Goal: Transaction & Acquisition: Purchase product/service

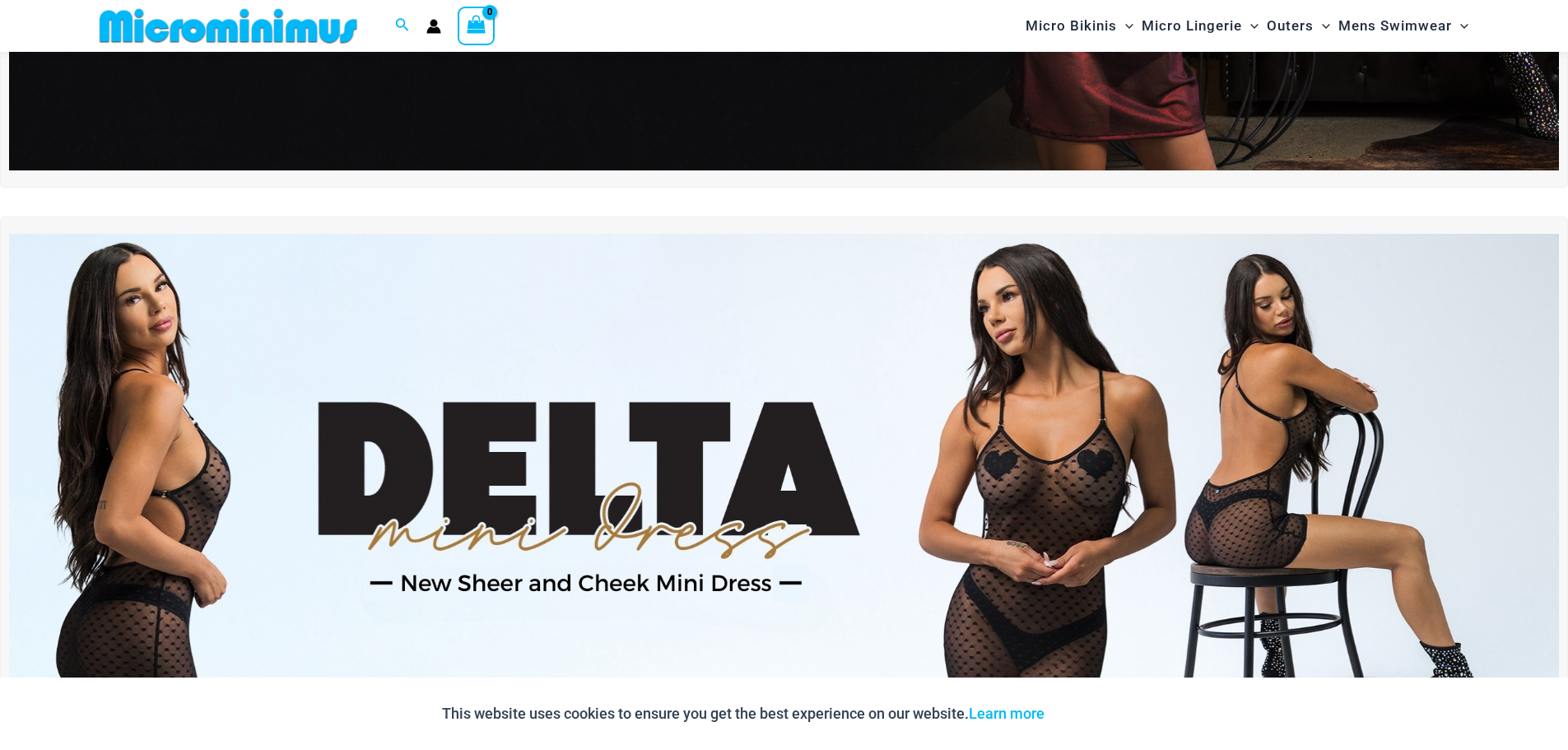
scroll to position [479, 0]
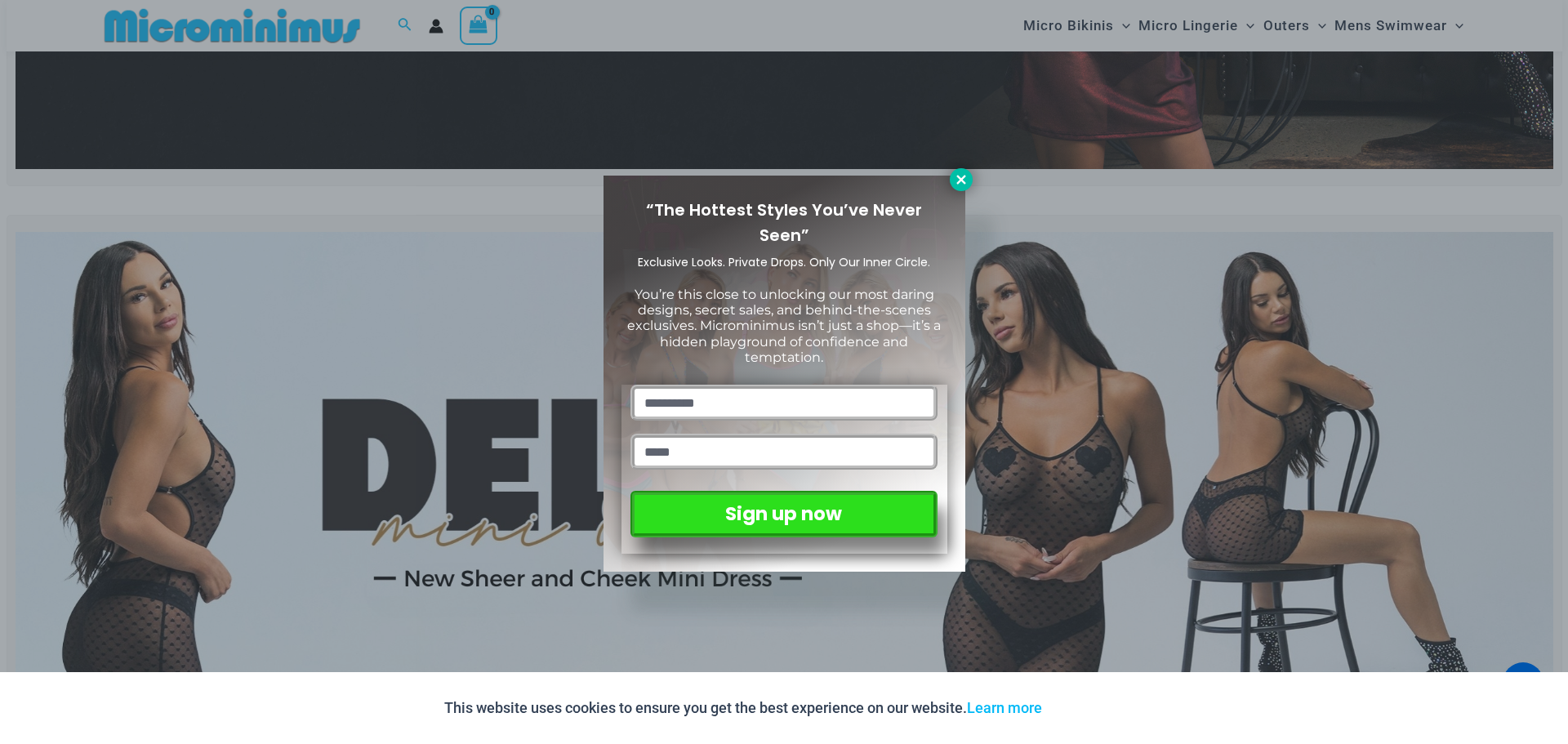
click at [961, 172] on icon at bounding box center [961, 179] width 15 height 15
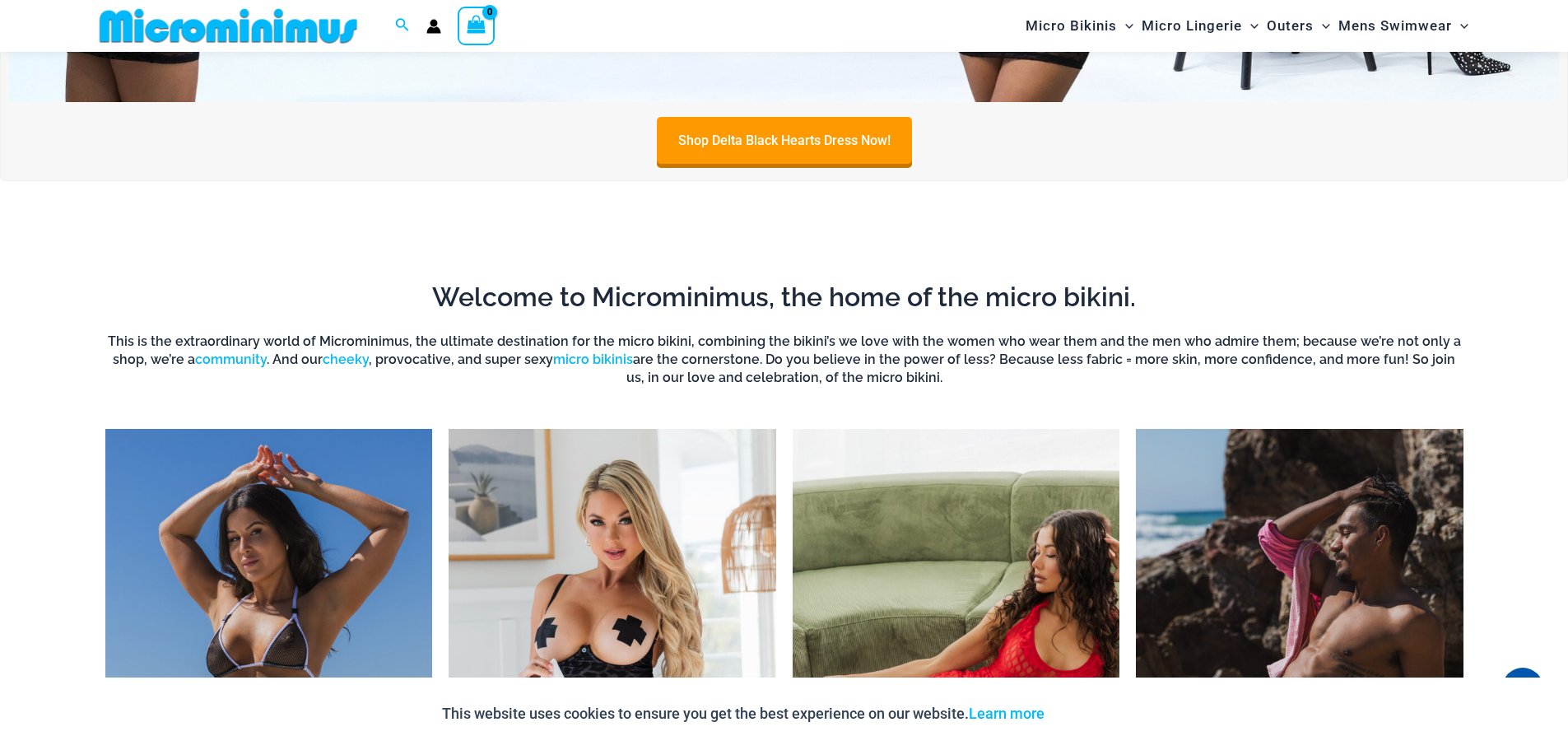
scroll to position [1549, 0]
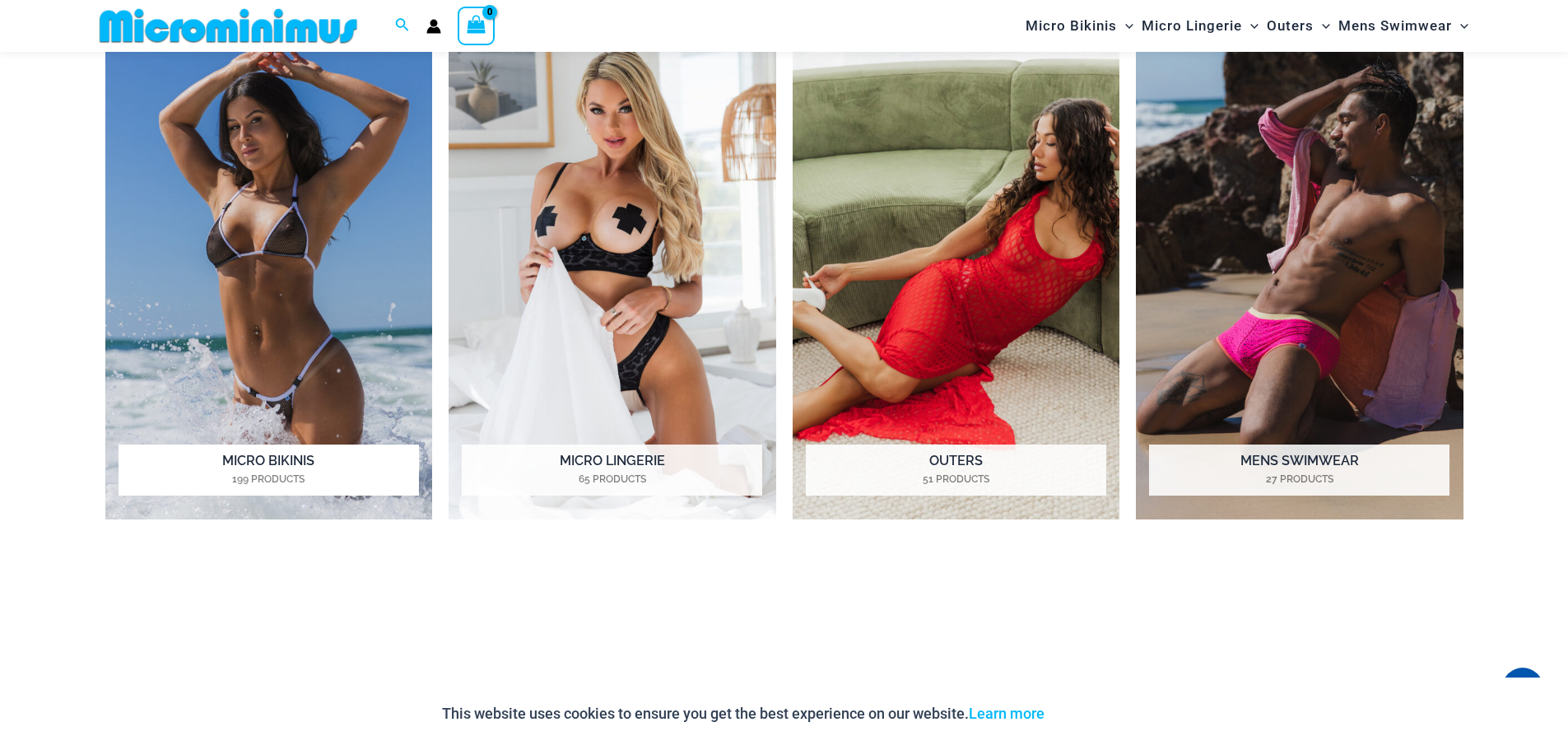
click at [326, 248] on img "Visit product category Micro Bikinis" at bounding box center [269, 268] width 327 height 503
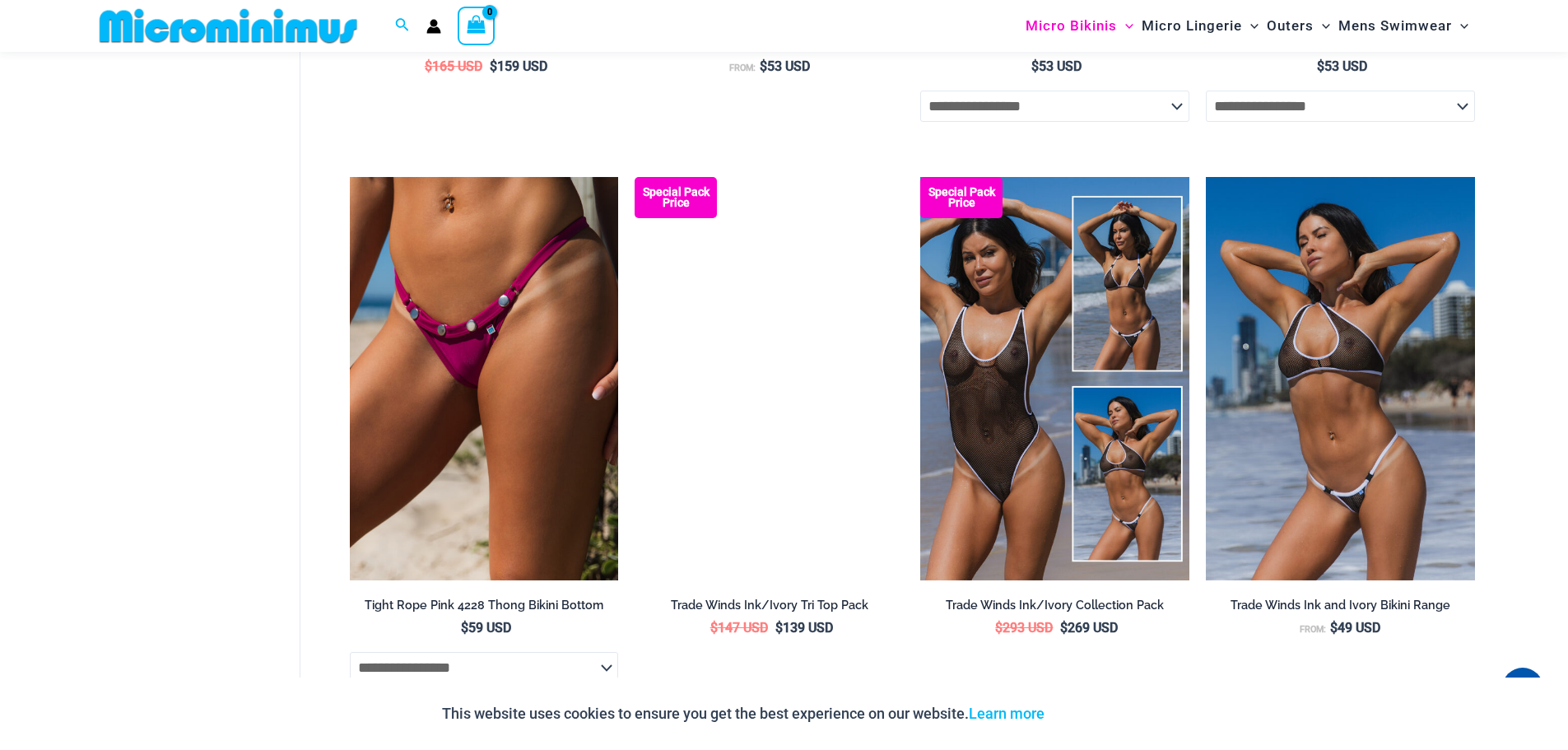
scroll to position [2212, 0]
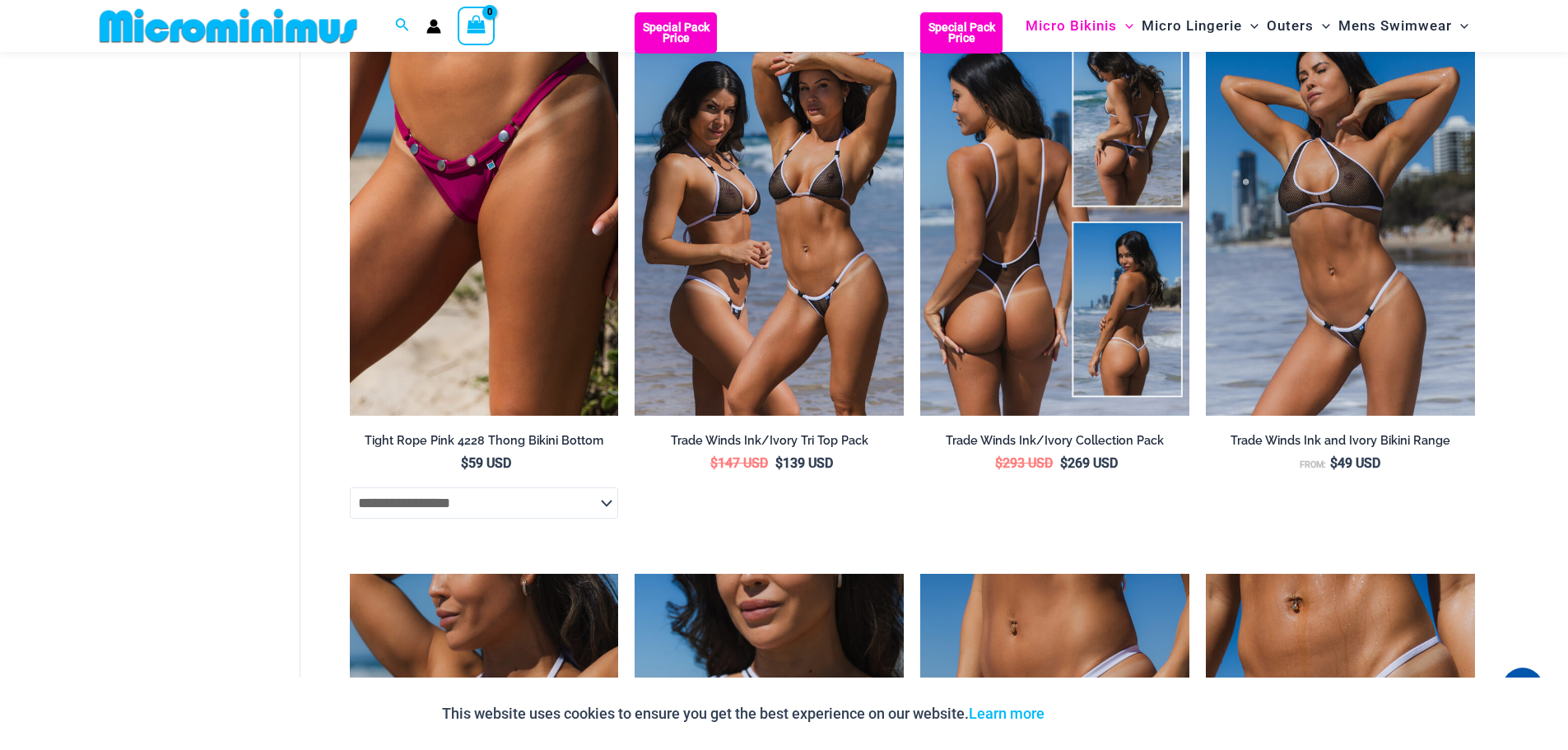
click at [1060, 297] on img at bounding box center [1055, 214] width 270 height 403
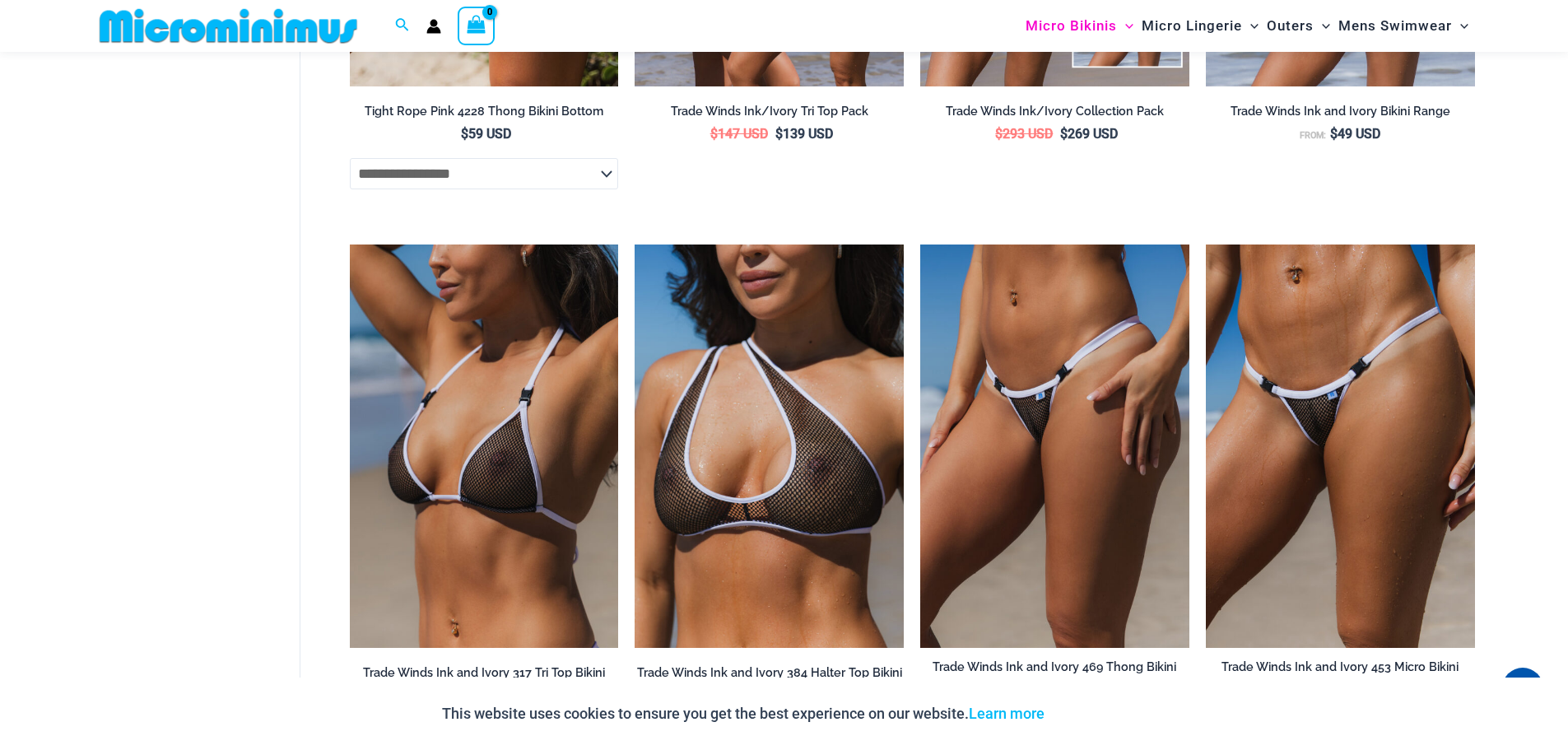
scroll to position [2458, 0]
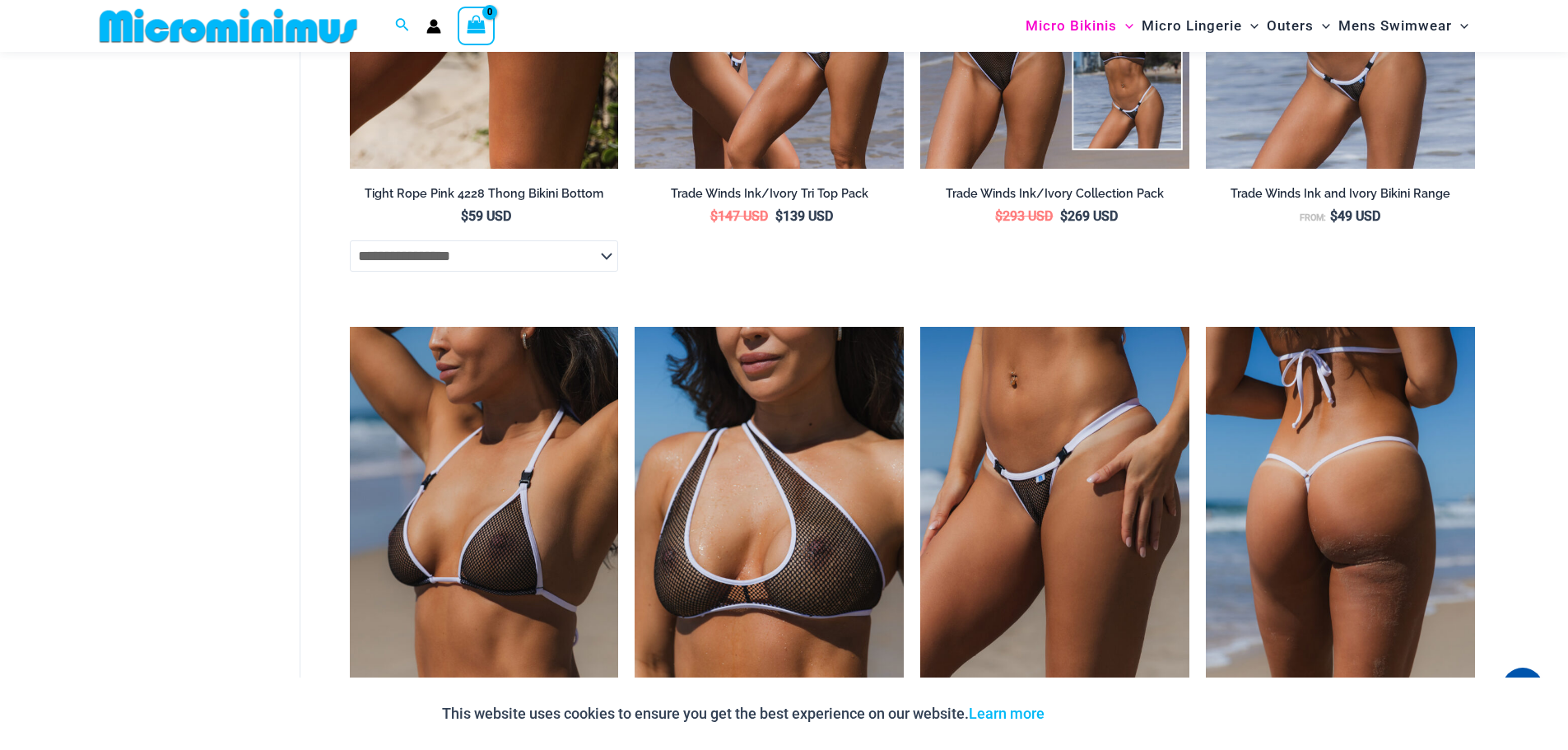
click at [1273, 537] on img at bounding box center [1341, 527] width 270 height 403
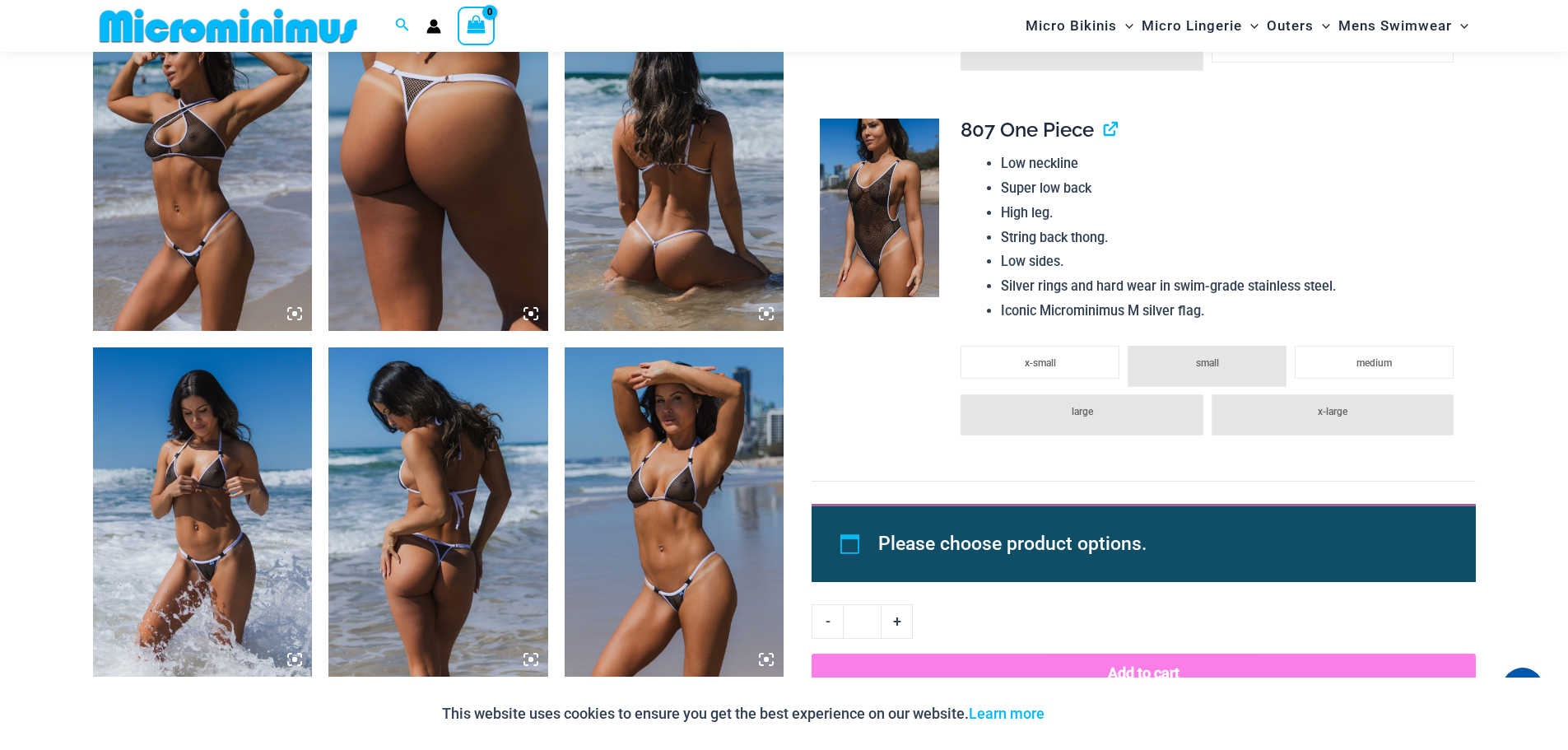
scroll to position [2057, 0]
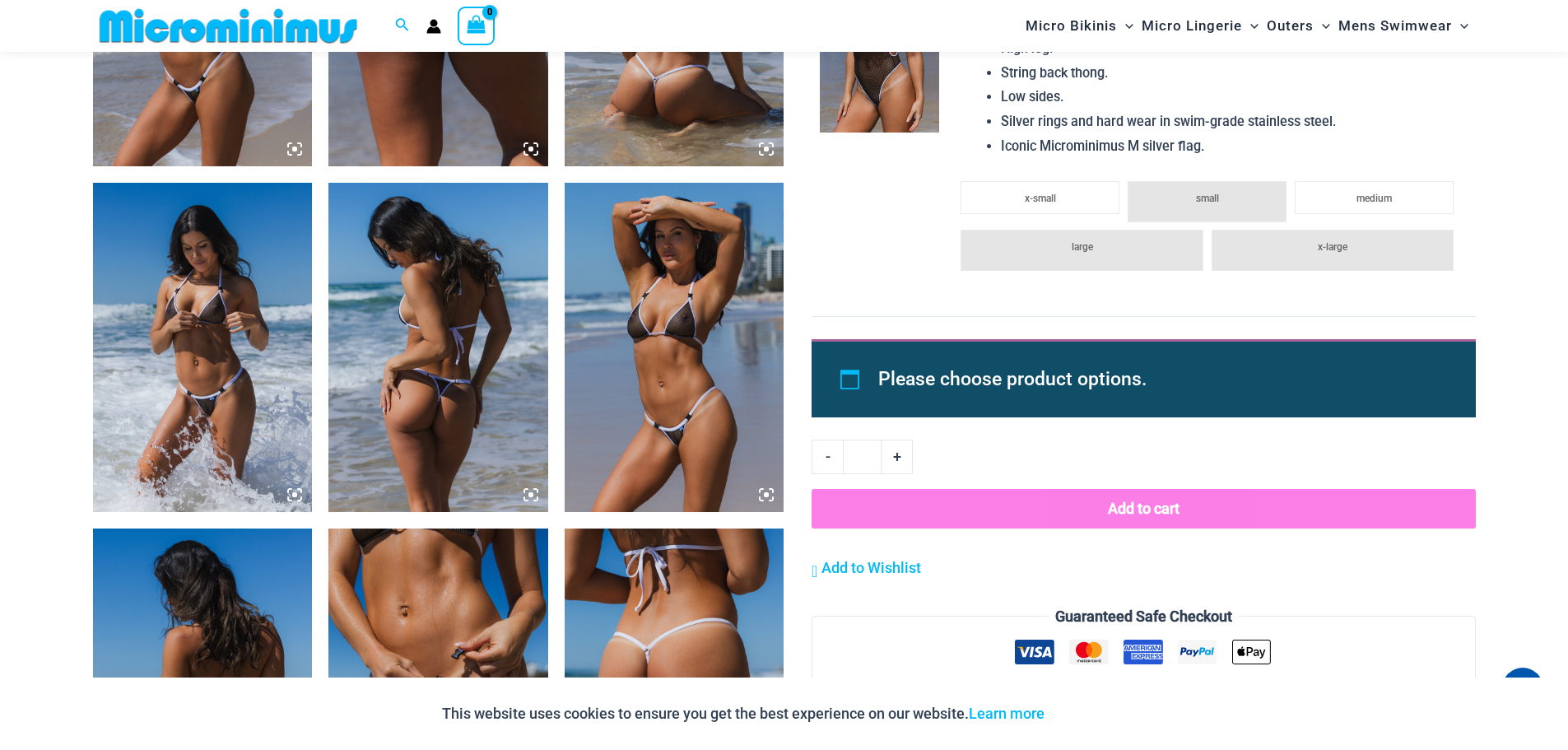
click at [716, 411] on img at bounding box center [675, 347] width 220 height 329
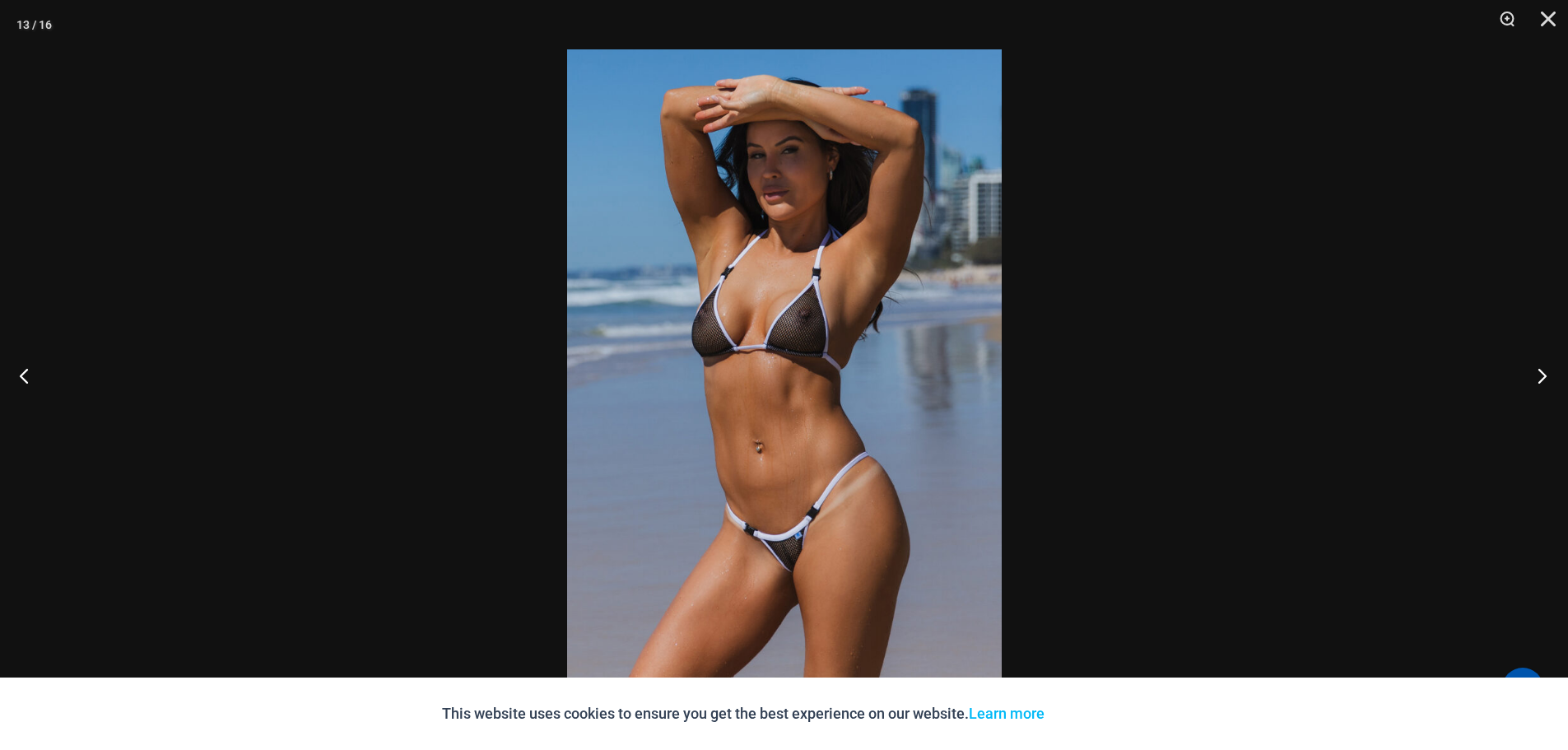
click at [1541, 378] on button "Next" at bounding box center [1538, 375] width 62 height 82
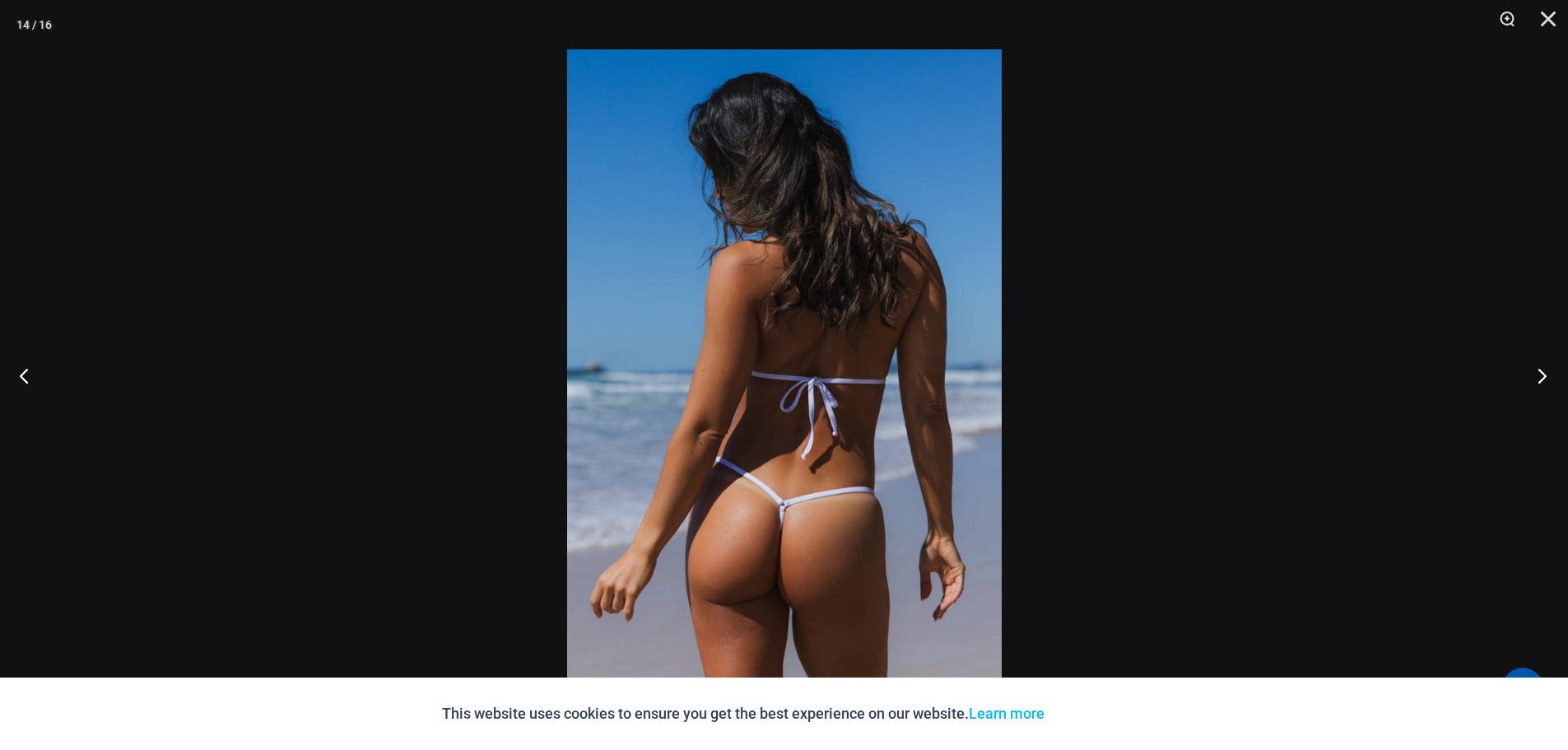
click at [1541, 378] on button "Next" at bounding box center [1538, 375] width 62 height 82
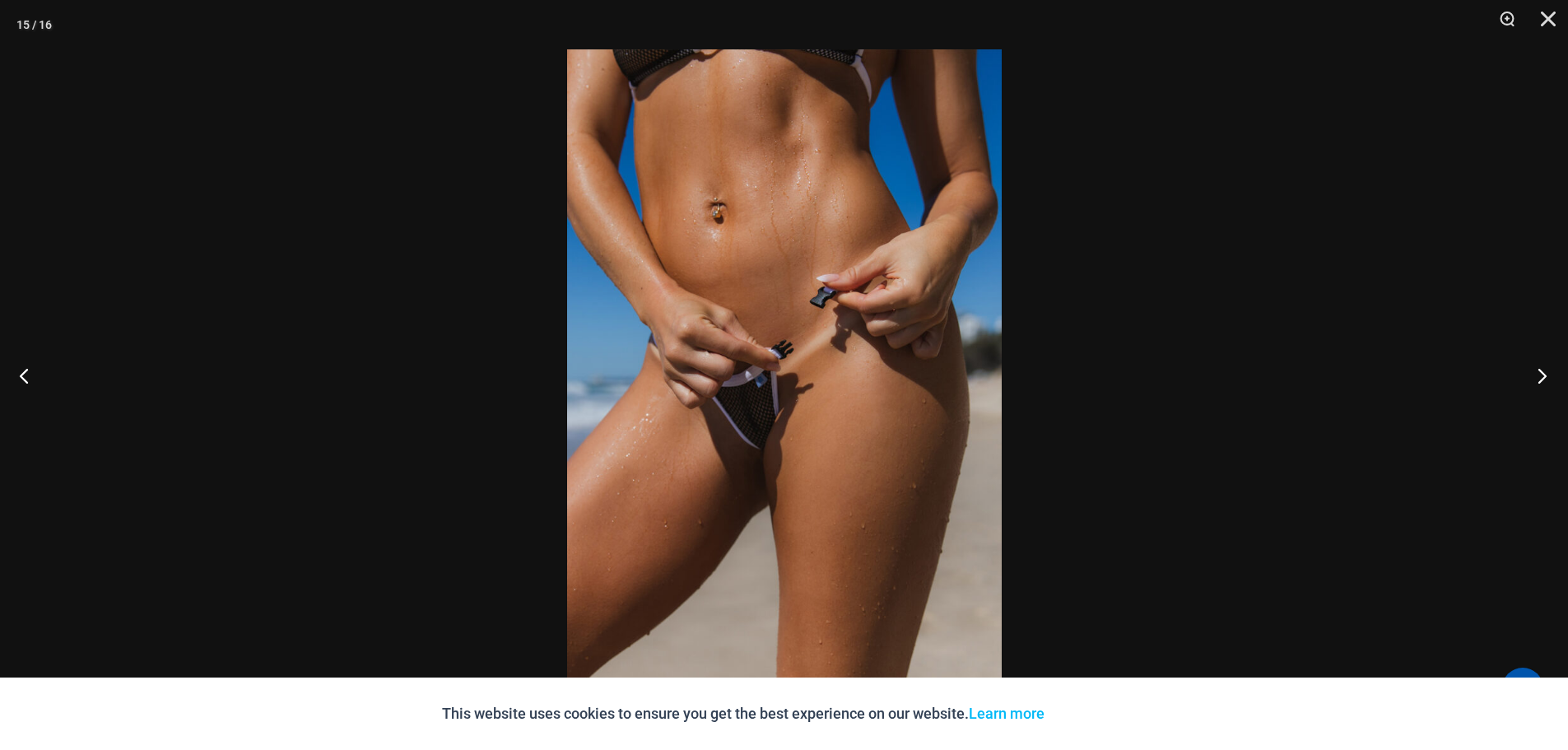
click at [1541, 378] on button "Next" at bounding box center [1538, 375] width 62 height 82
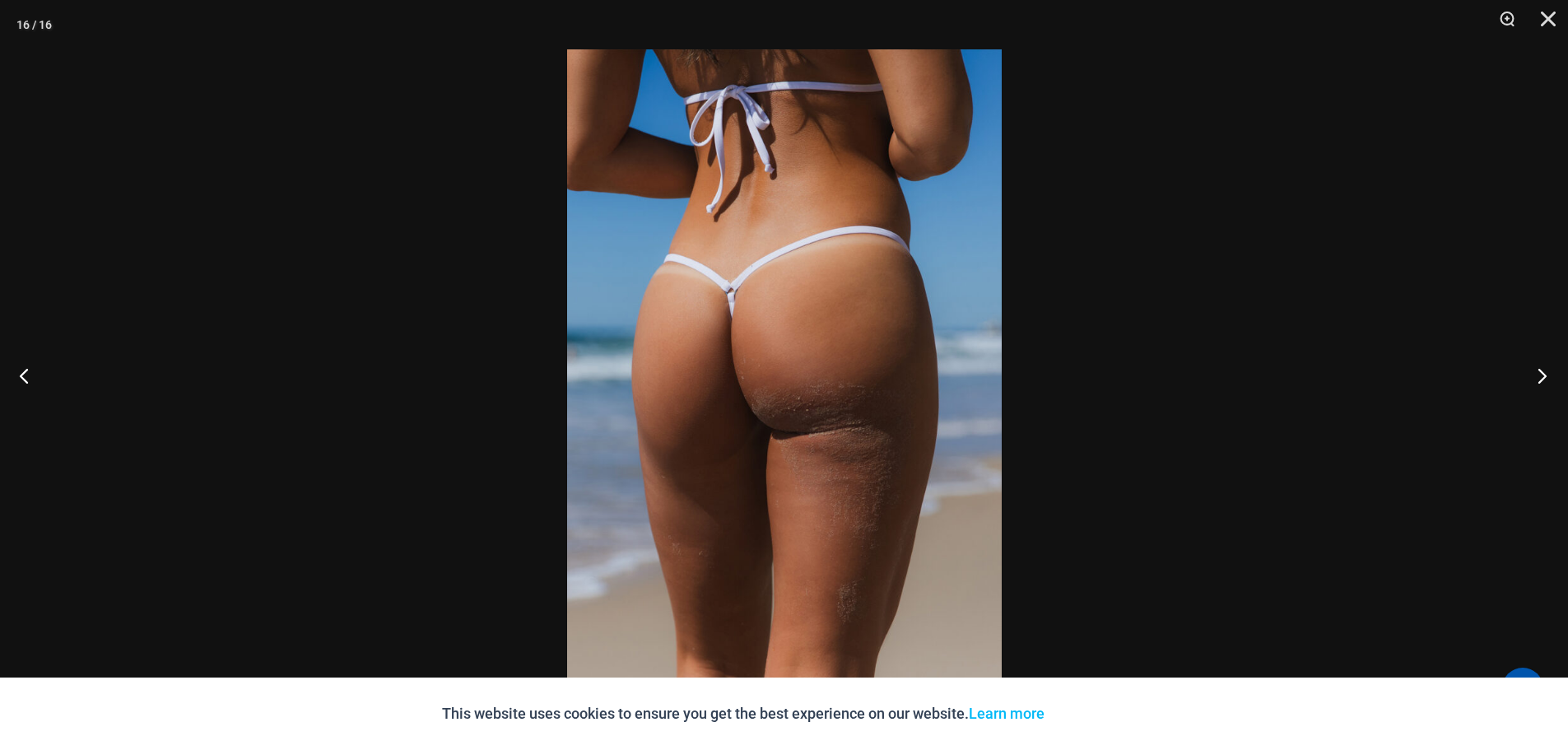
click at [1541, 378] on button "Next" at bounding box center [1538, 375] width 62 height 82
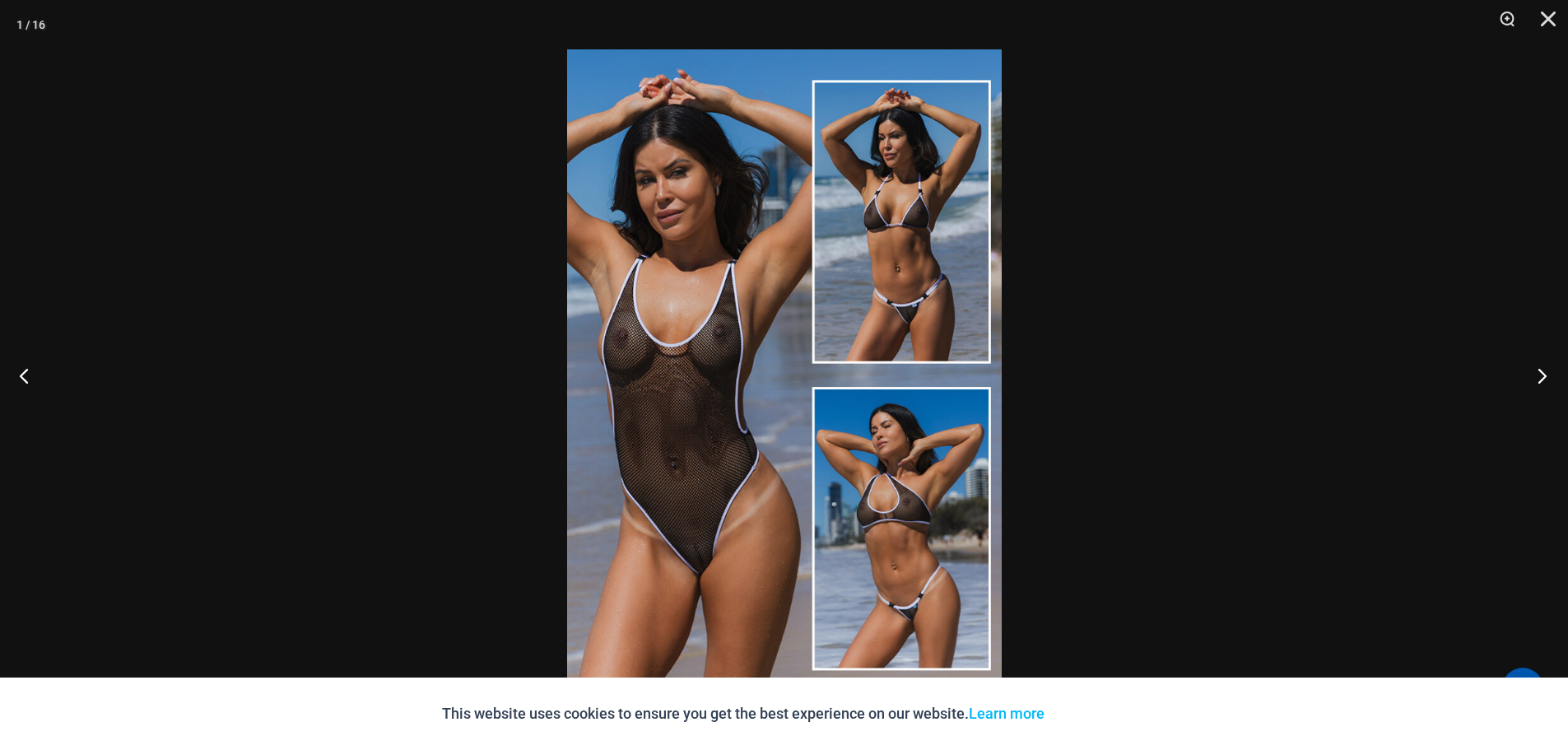
click at [1541, 378] on button "Next" at bounding box center [1538, 375] width 62 height 82
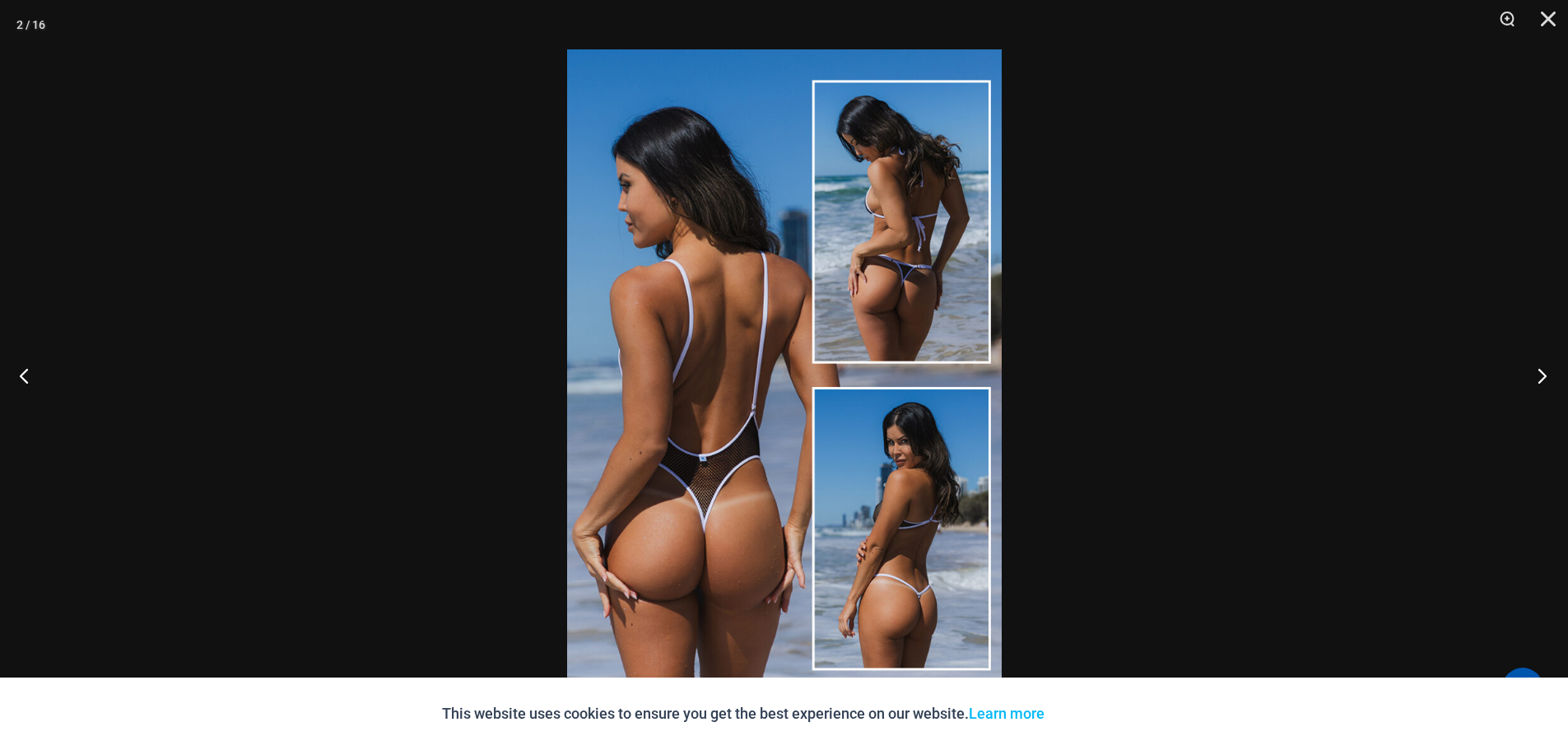
click at [1541, 378] on button "Next" at bounding box center [1538, 375] width 62 height 82
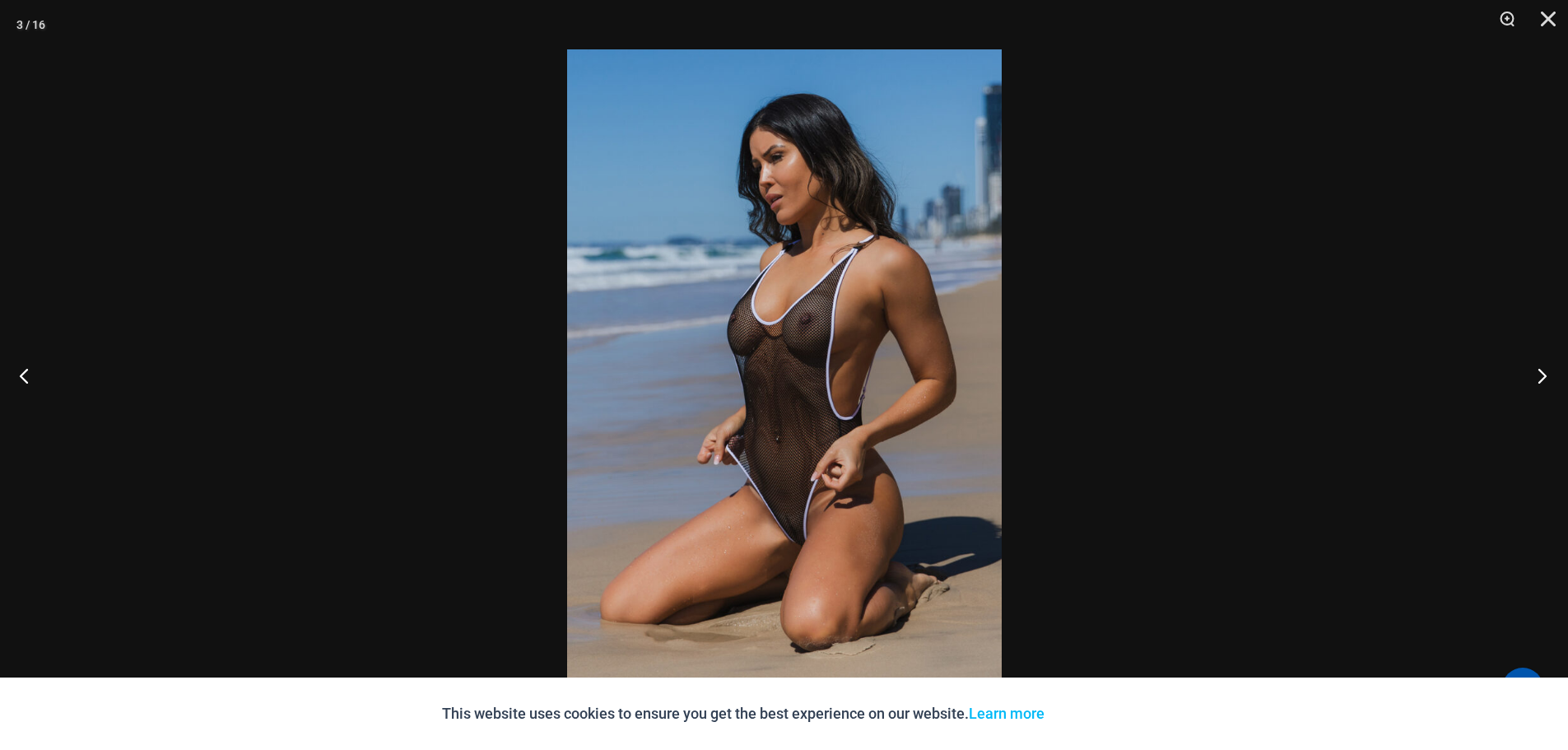
click at [1541, 378] on button "Next" at bounding box center [1538, 375] width 62 height 82
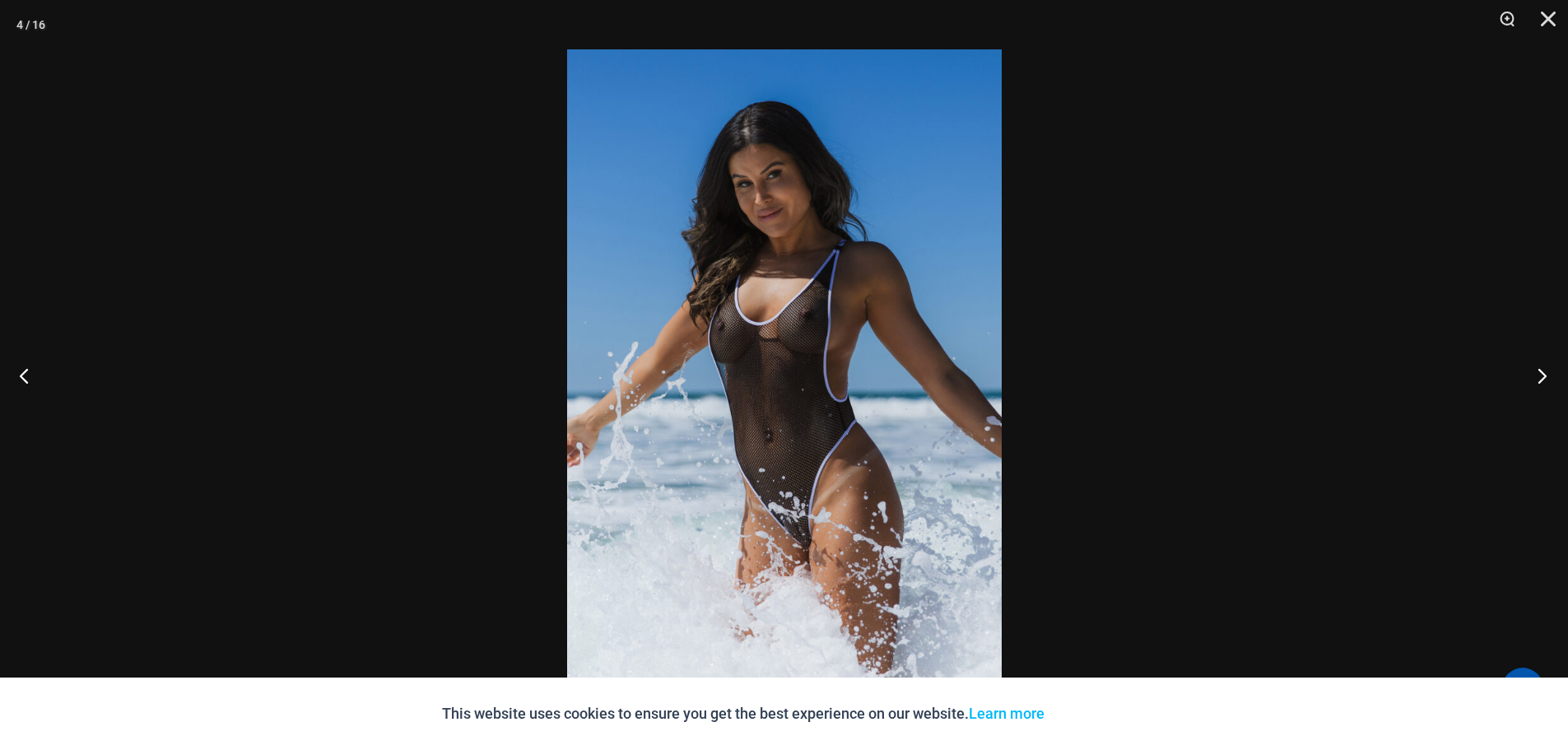
click at [1541, 378] on button "Next" at bounding box center [1538, 375] width 62 height 82
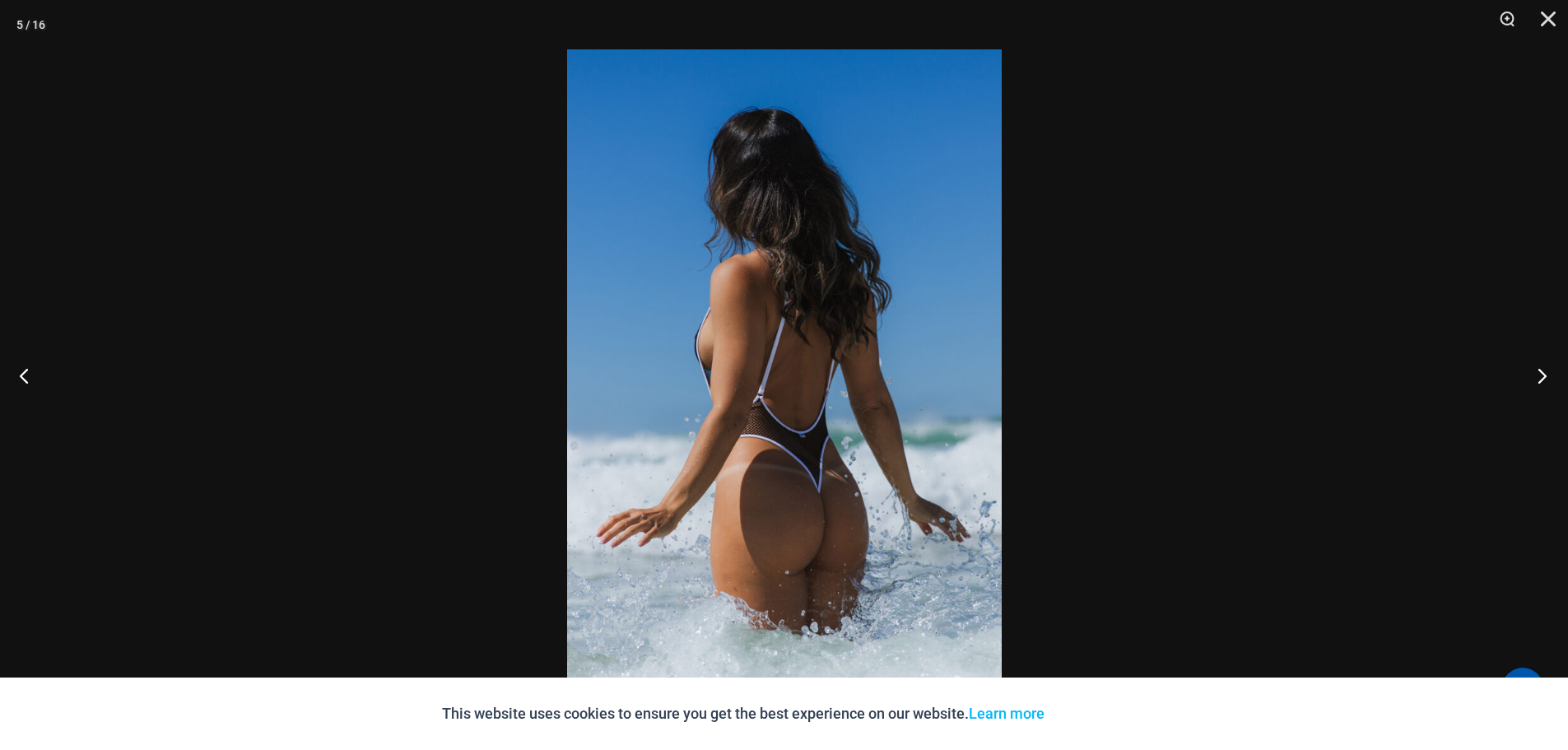
click at [1541, 378] on button "Next" at bounding box center [1538, 375] width 62 height 82
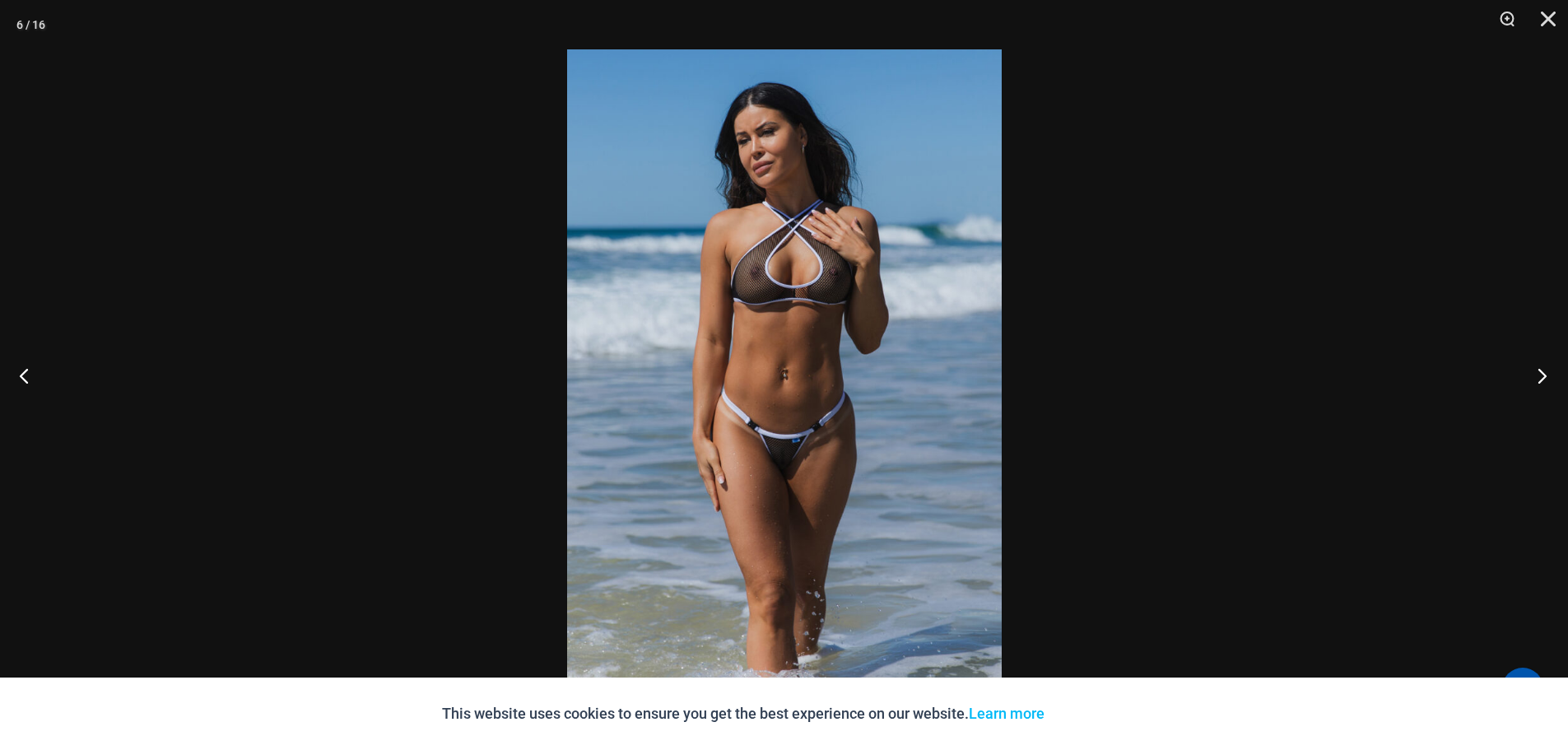
click at [1541, 378] on button "Next" at bounding box center [1538, 375] width 62 height 82
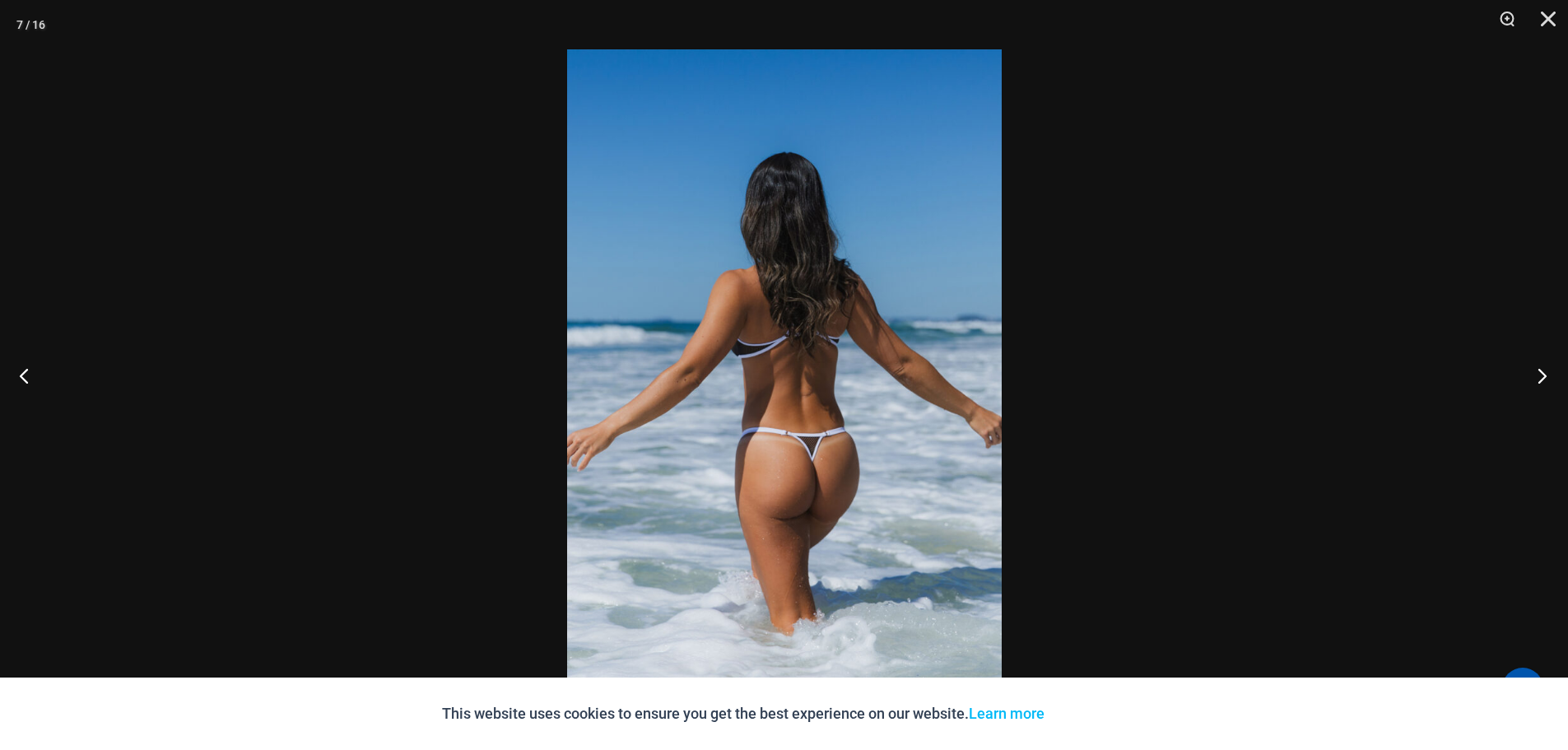
click at [1541, 378] on button "Next" at bounding box center [1538, 375] width 62 height 82
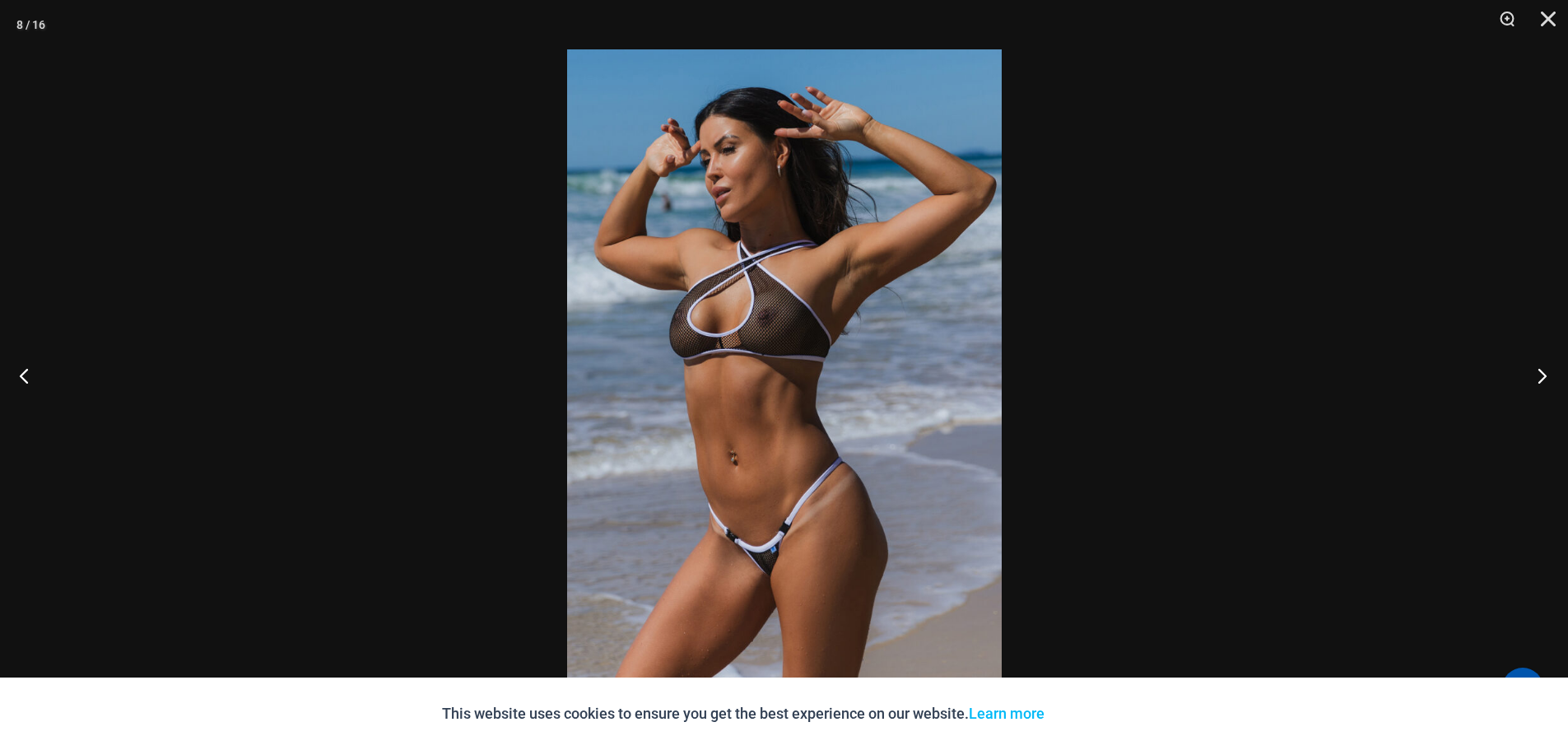
click at [1541, 378] on button "Next" at bounding box center [1538, 375] width 62 height 82
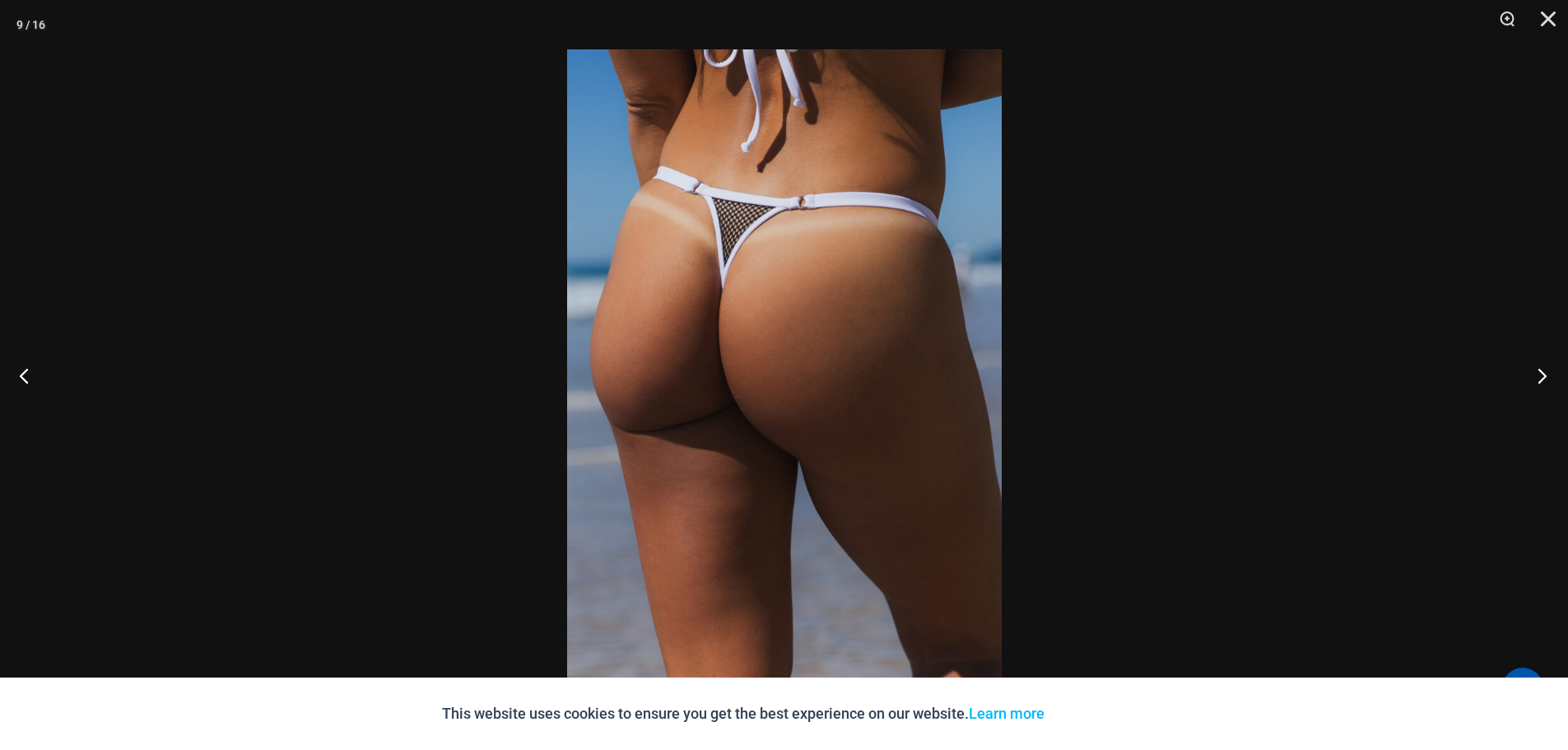
click at [1541, 378] on button "Next" at bounding box center [1538, 375] width 62 height 82
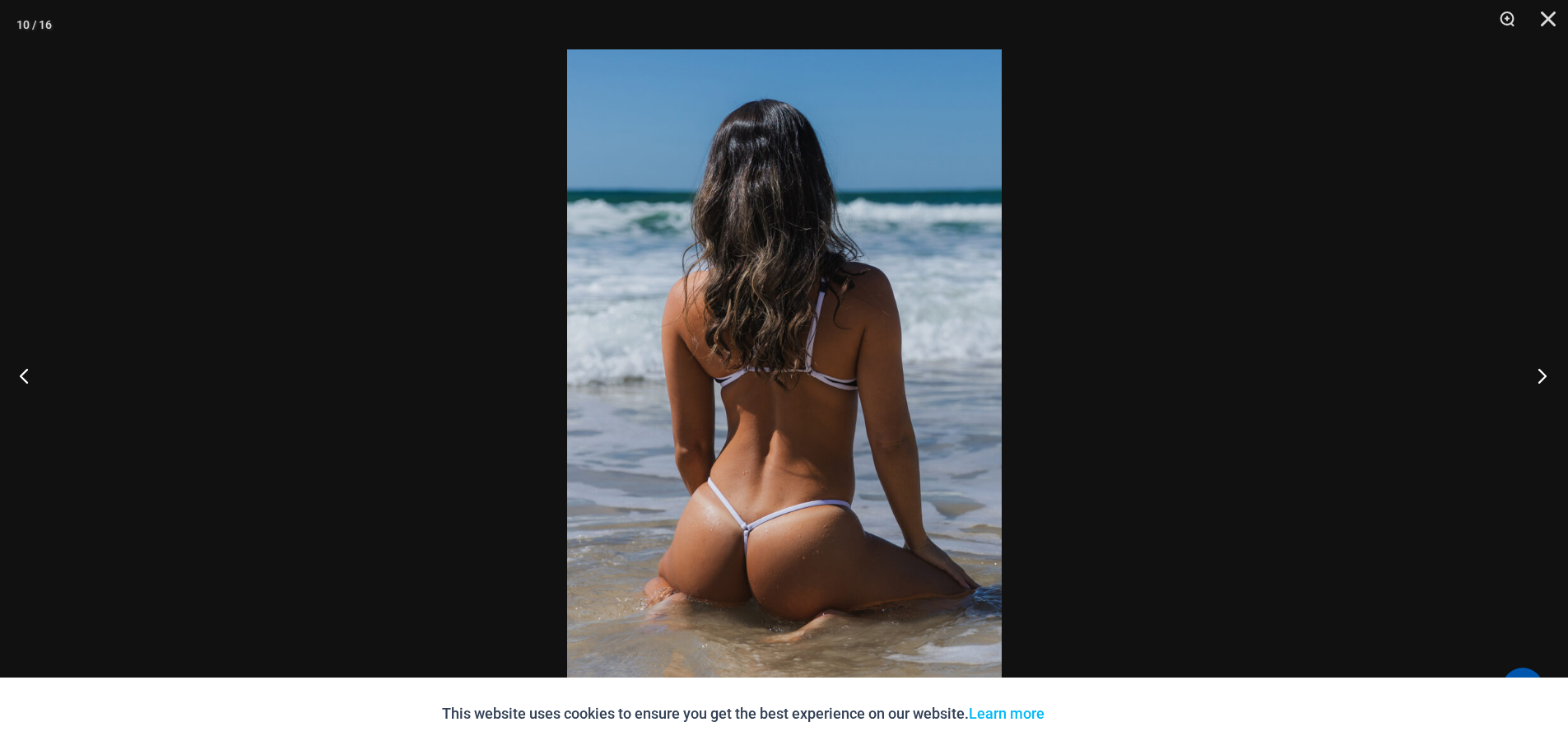
click at [1541, 378] on button "Next" at bounding box center [1538, 375] width 62 height 82
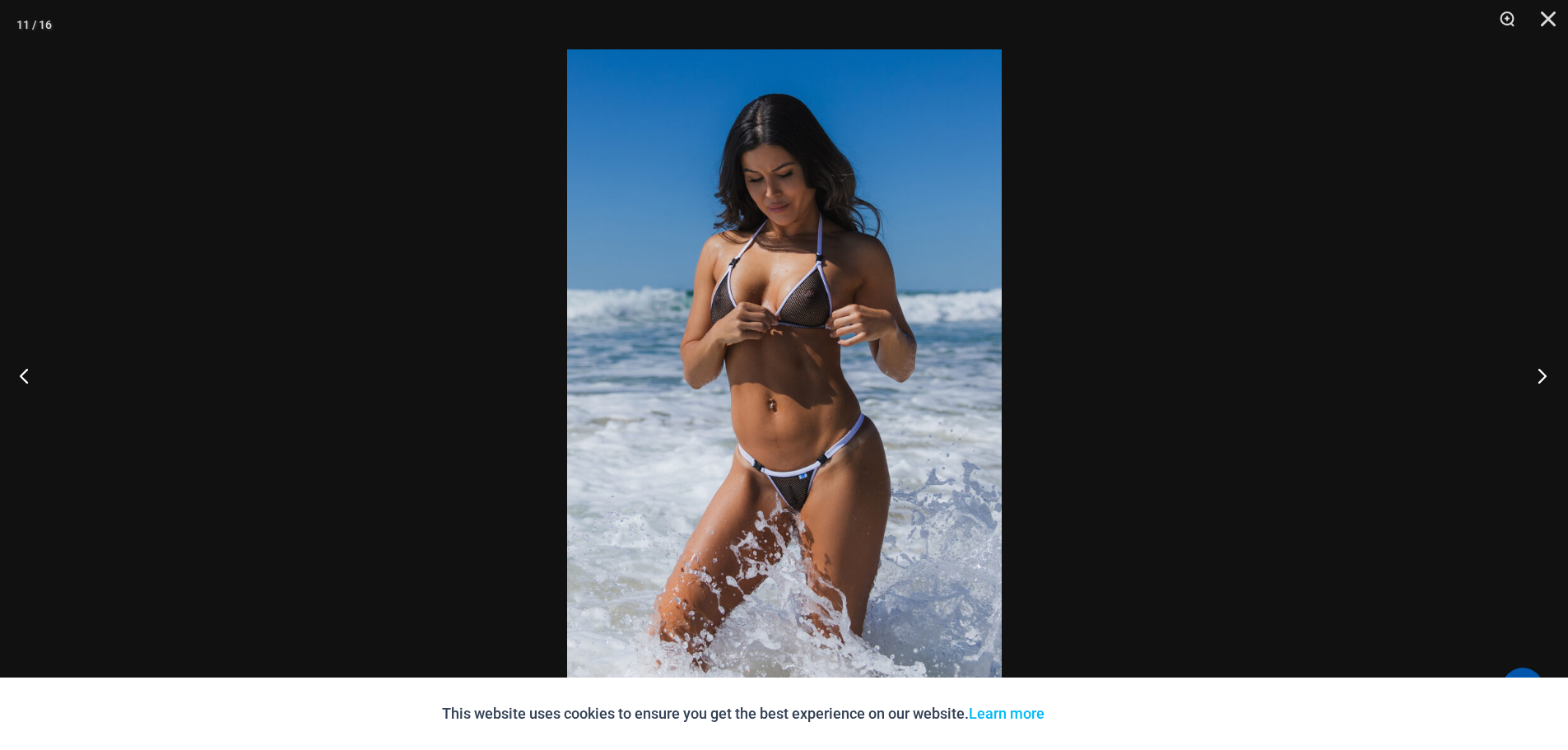
click at [1541, 378] on button "Next" at bounding box center [1538, 375] width 62 height 82
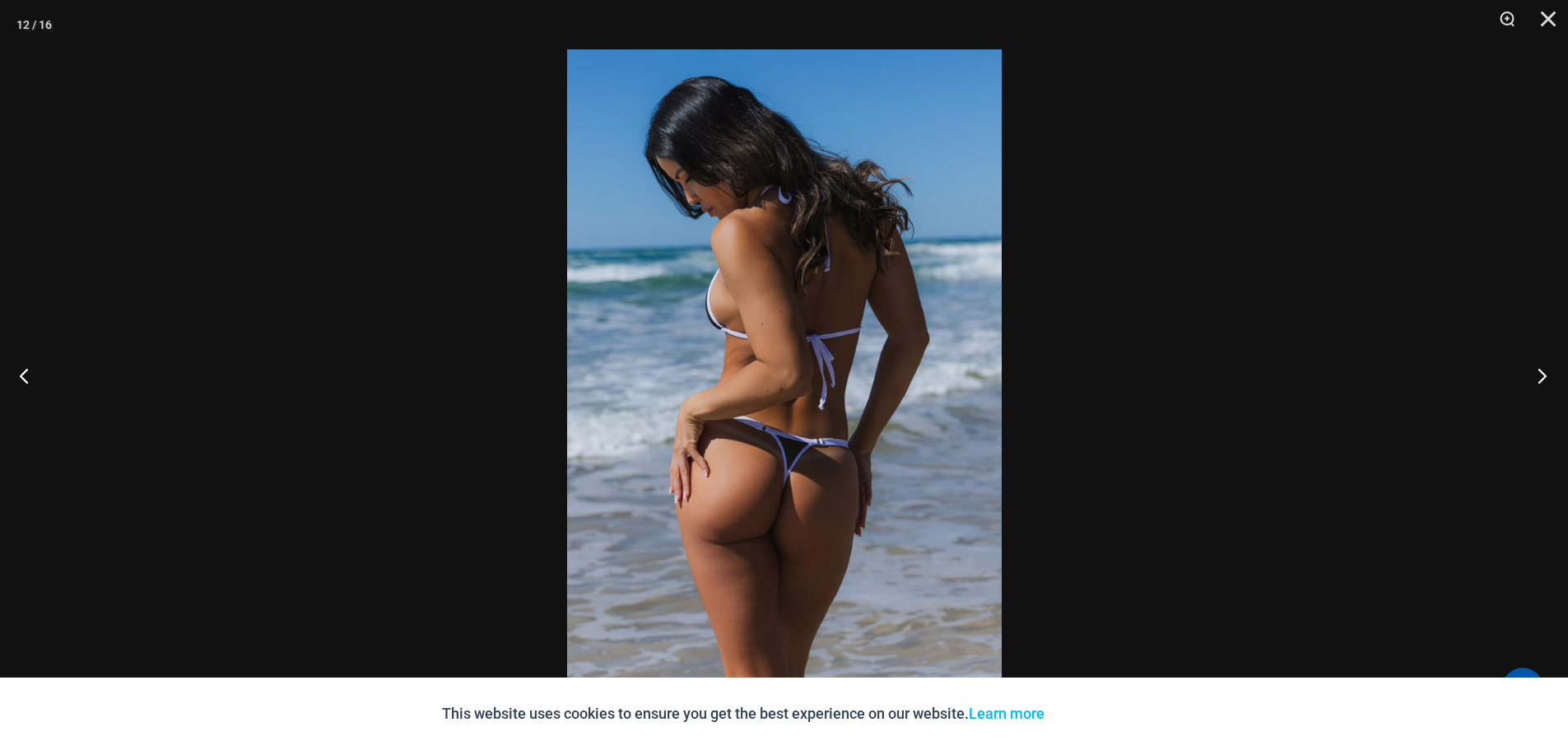
click at [1541, 378] on button "Next" at bounding box center [1538, 375] width 62 height 82
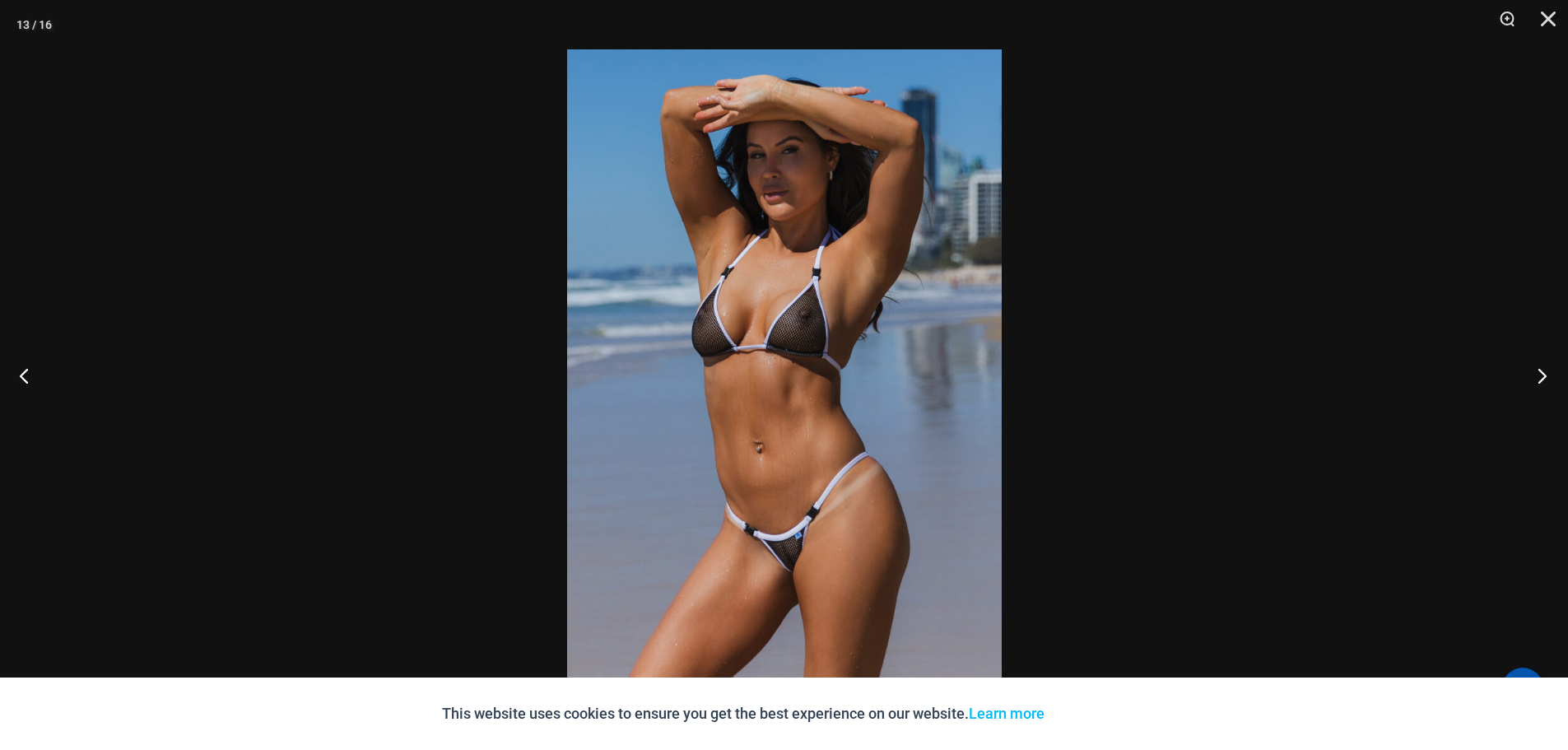
click at [1541, 378] on button "Next" at bounding box center [1538, 375] width 62 height 82
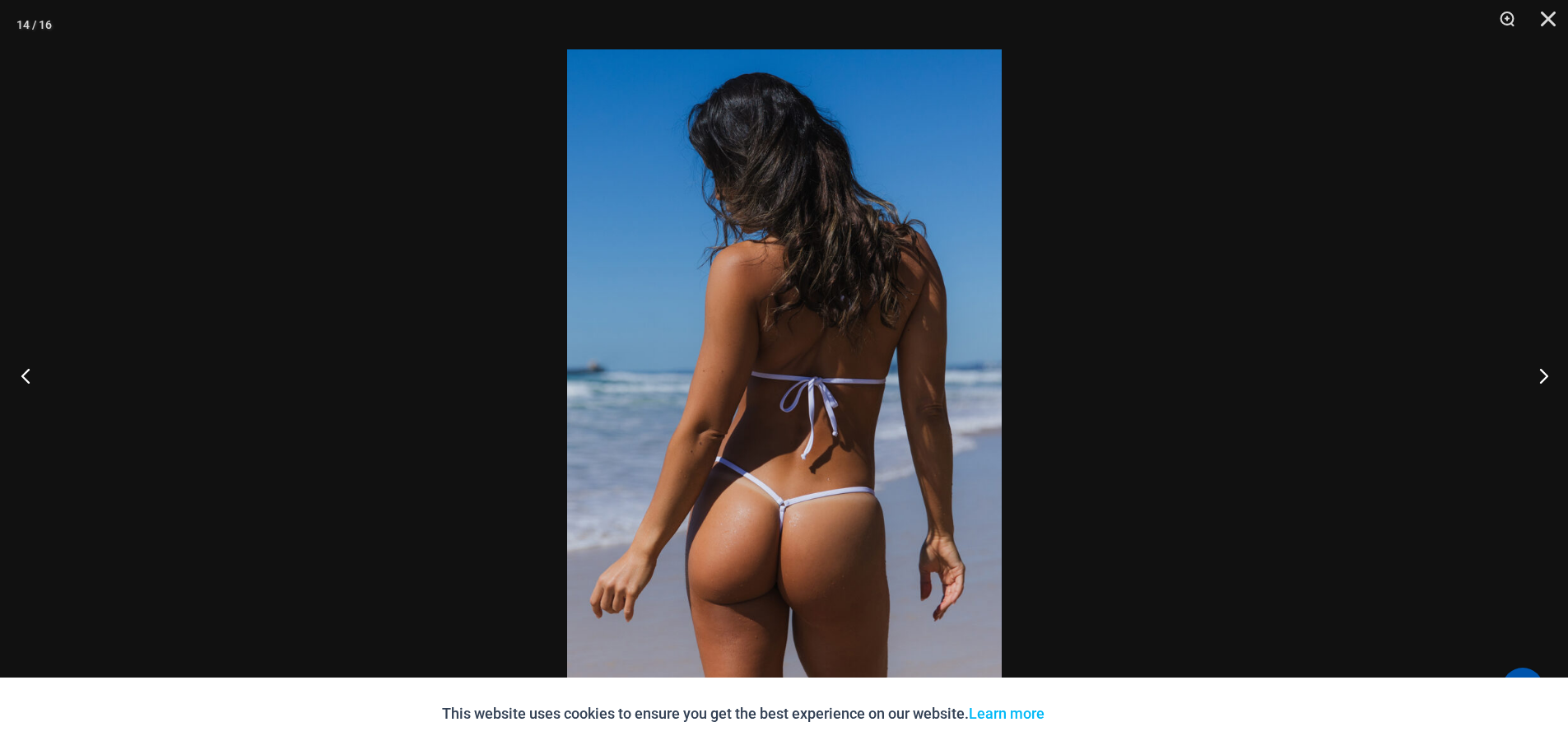
click at [17, 369] on button "Previous" at bounding box center [31, 375] width 62 height 82
